Goal: Find specific page/section: Find specific page/section

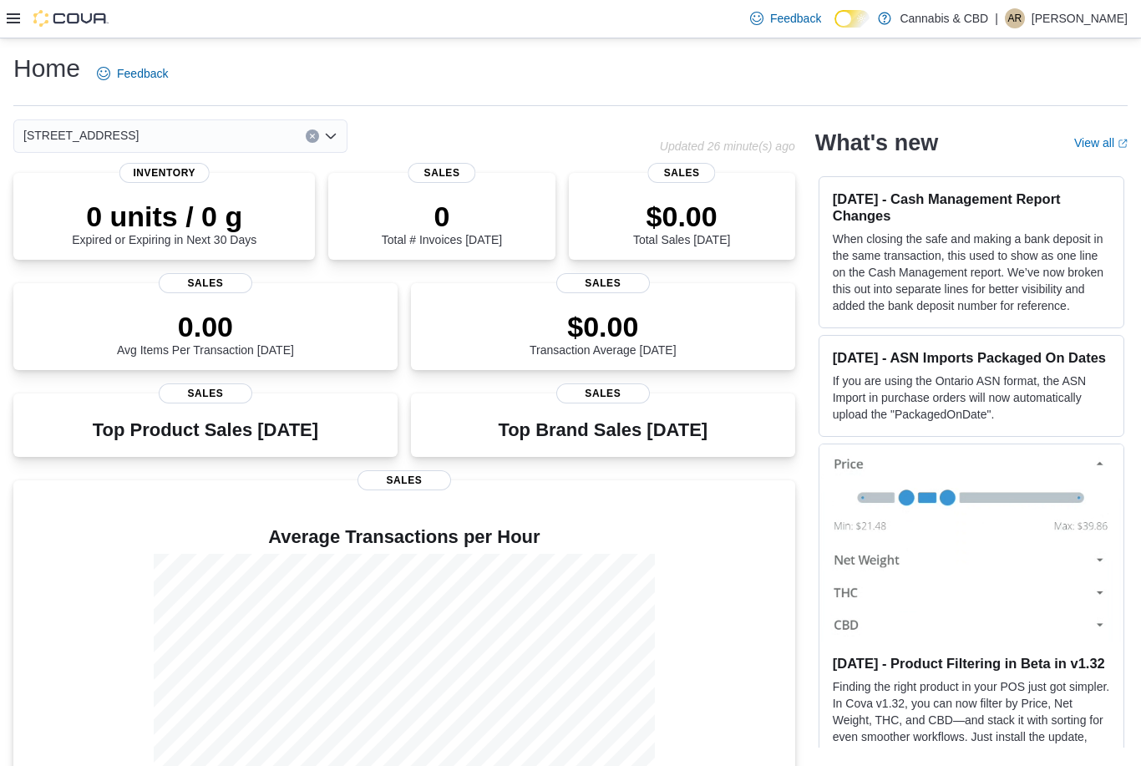
drag, startPoint x: 618, startPoint y: 170, endPoint x: 618, endPoint y: 131, distance: 39.3
click at [618, 170] on div "4-5556 Manotick Main St. Updated 26 minute(s) ago 0 units / 0 g Expired or Expi…" at bounding box center [404, 470] width 782 height 702
